Goal: Task Accomplishment & Management: Manage account settings

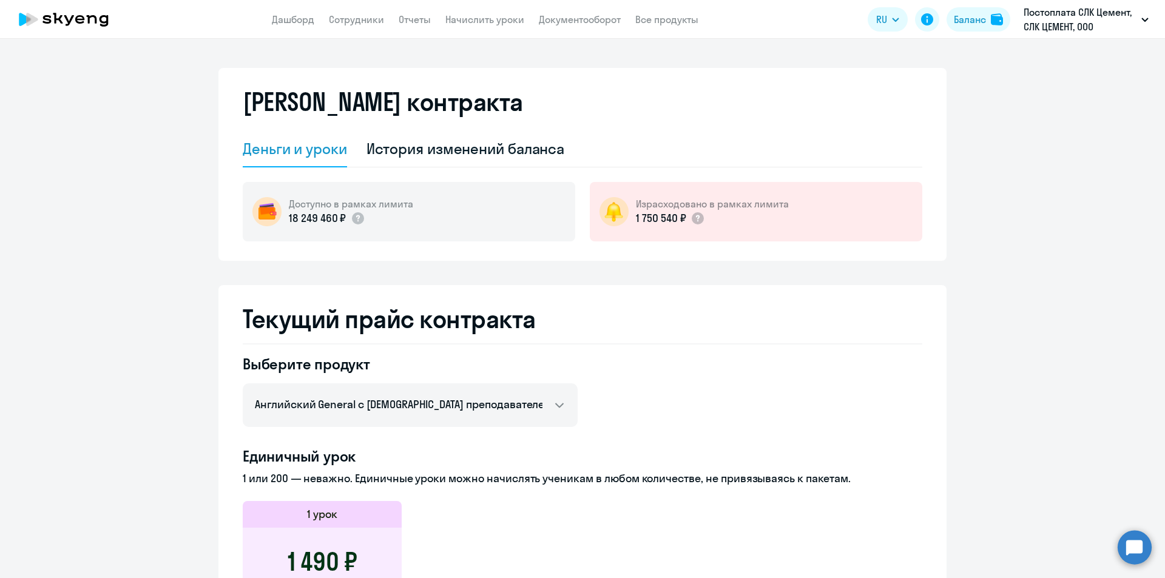
select select "english_adult_not_native_speaker"
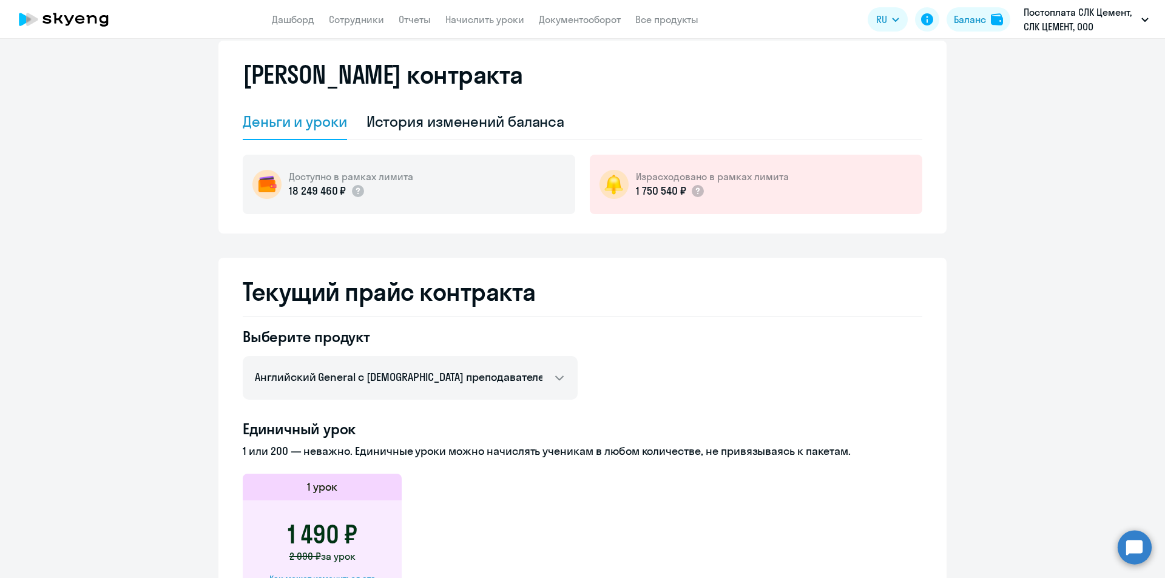
scroll to position [24, 0]
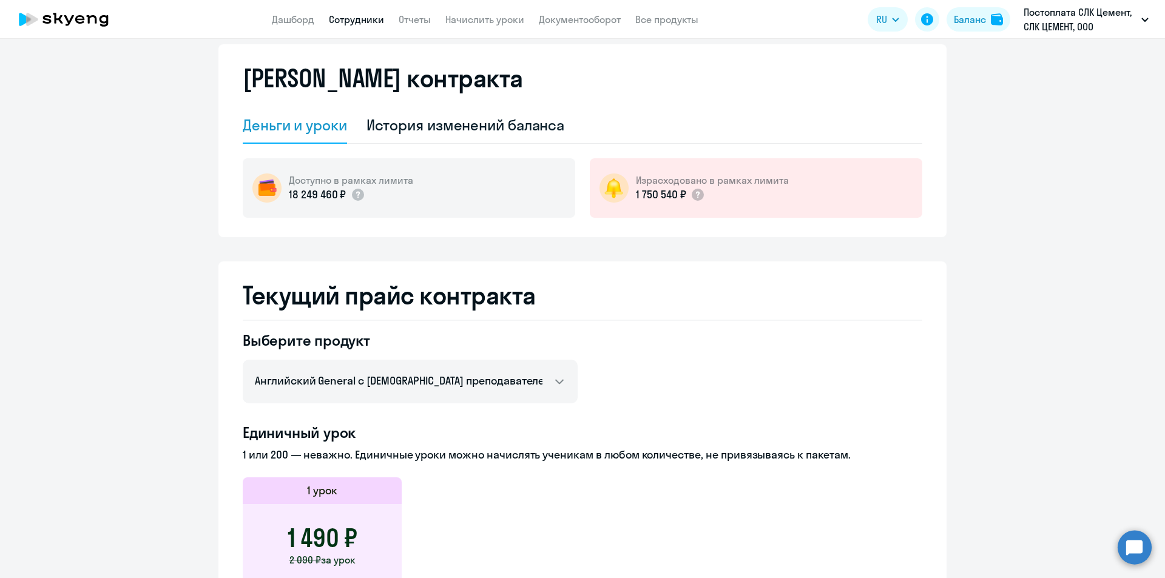
click at [372, 21] on link "Сотрудники" at bounding box center [356, 19] width 55 height 12
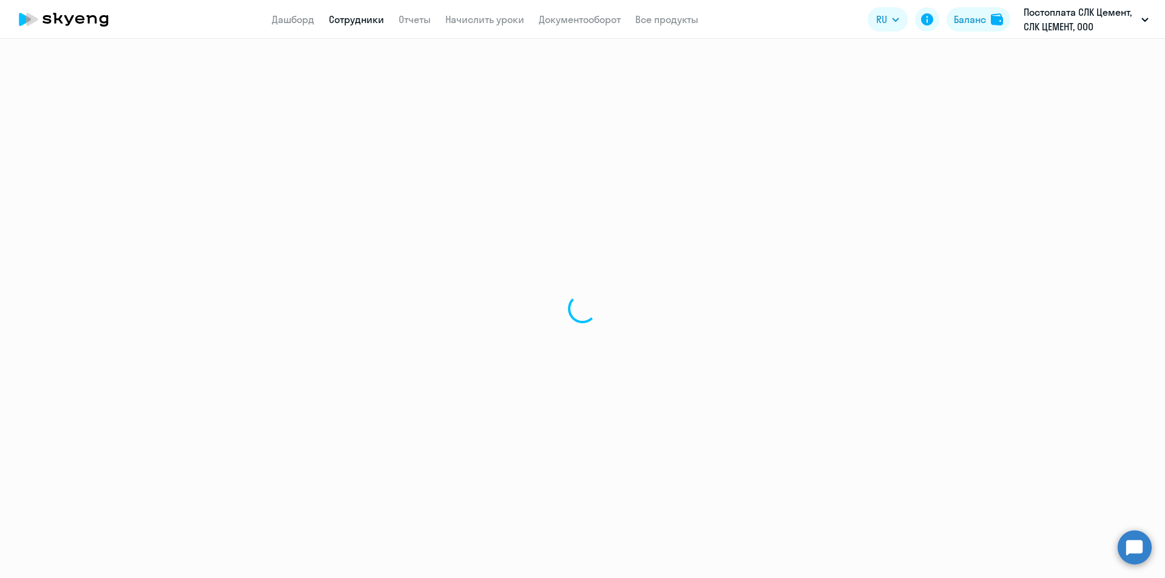
select select "30"
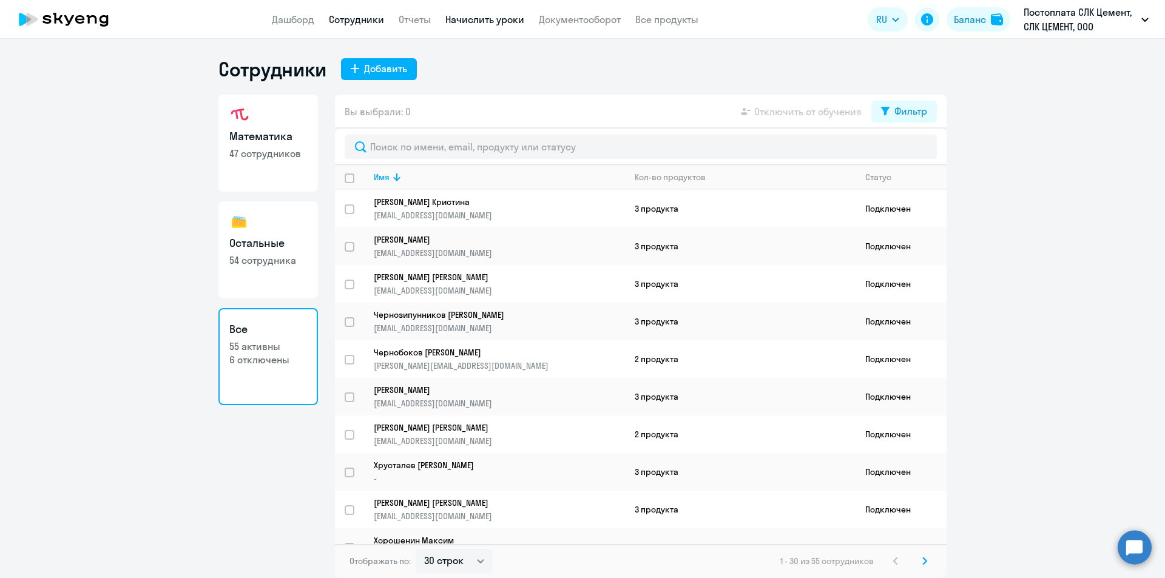
click at [470, 18] on link "Начислить уроки" at bounding box center [485, 19] width 79 height 12
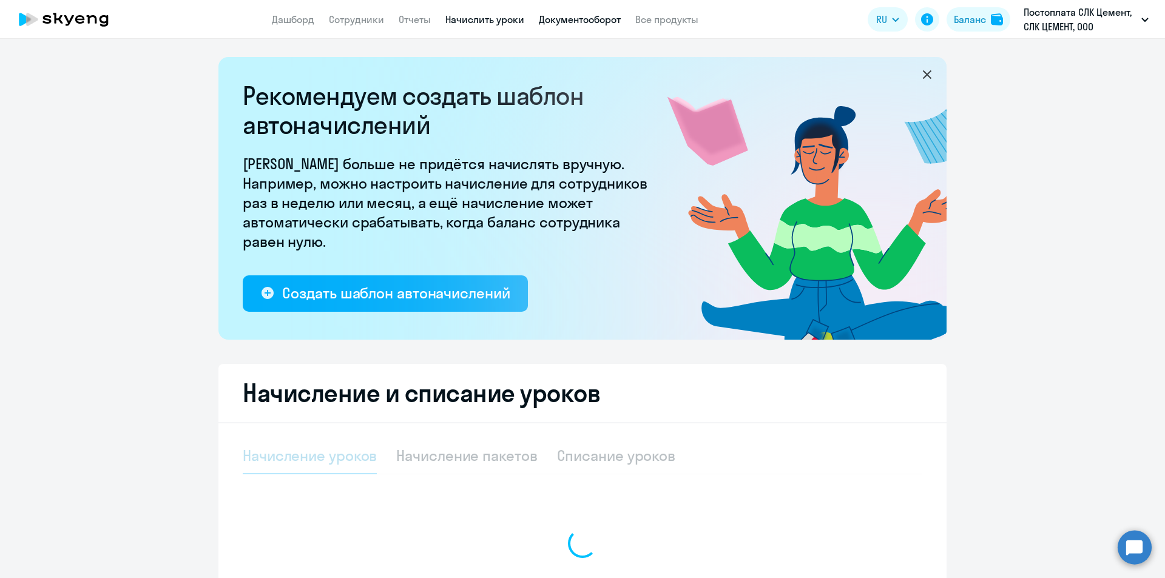
select select "10"
